Goal: Information Seeking & Learning: Learn about a topic

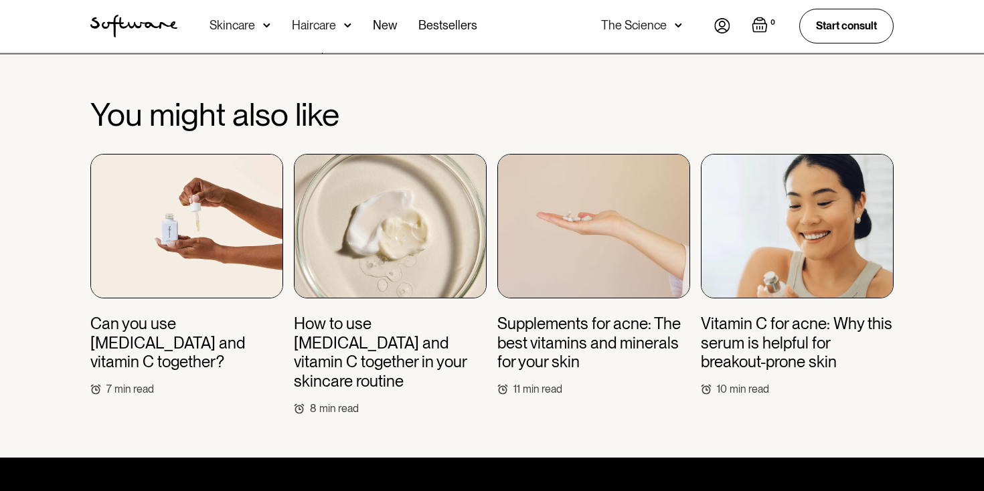
scroll to position [5180, 0]
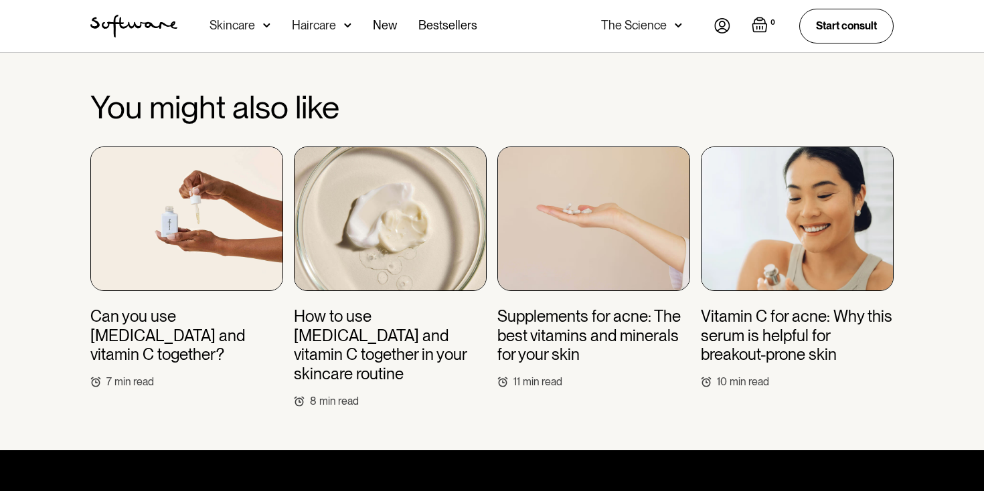
click at [222, 307] on h3 "Can you use [MEDICAL_DATA] and vitamin C together?" at bounding box center [186, 336] width 193 height 58
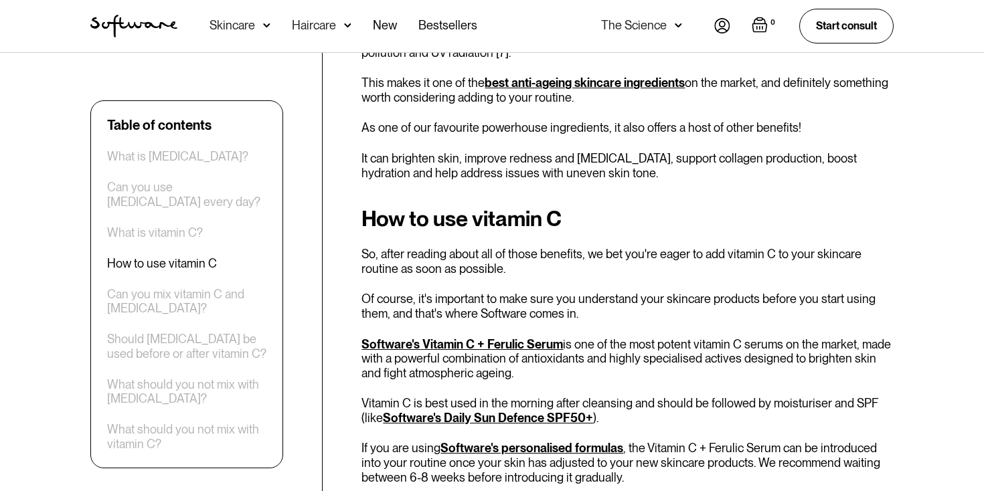
scroll to position [1594, 0]
